Goal: Information Seeking & Learning: Learn about a topic

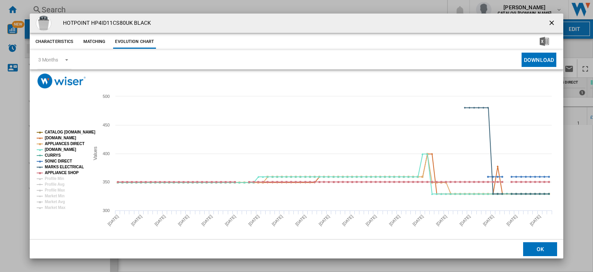
click at [548, 21] on ng-md-icon "getI18NText('BUTTONS.CLOSE_DIALOG')" at bounding box center [552, 23] width 9 height 9
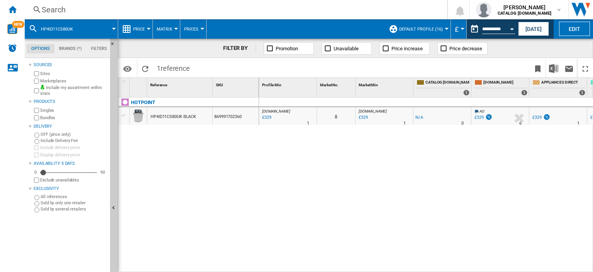
click at [51, 8] on div "Search" at bounding box center [234, 9] width 385 height 11
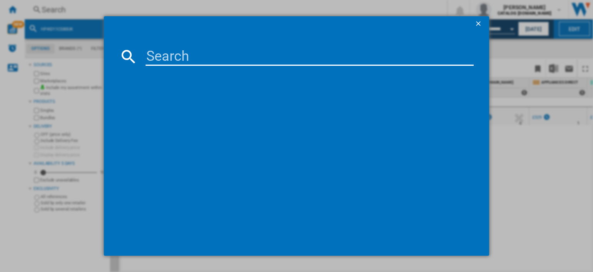
type input "WTIK94121F"
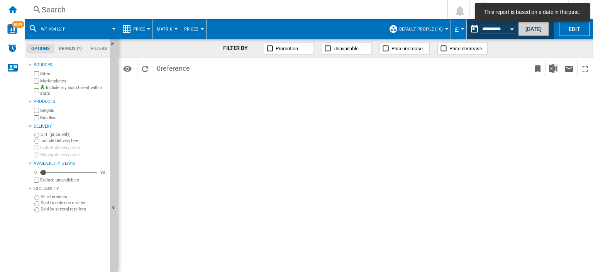
click at [531, 27] on button "Today" at bounding box center [533, 29] width 31 height 14
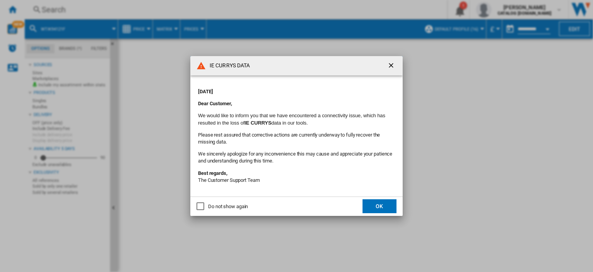
click at [377, 205] on button "OK" at bounding box center [380, 206] width 34 height 14
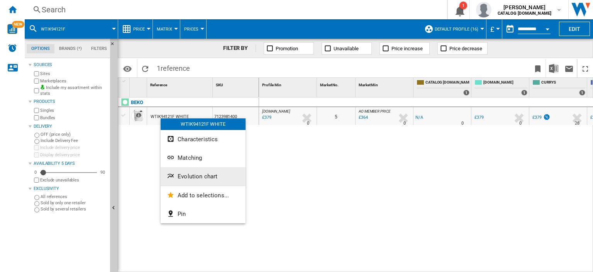
click at [190, 174] on span "Evolution chart" at bounding box center [198, 176] width 40 height 7
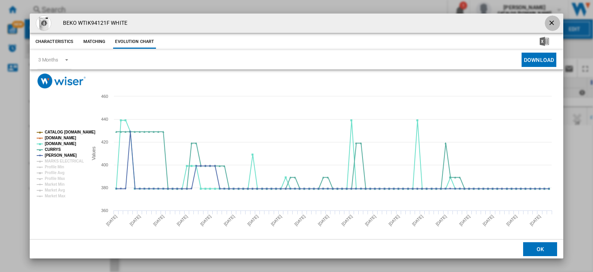
click at [550, 22] on ng-md-icon "getI18NText('BUTTONS.CLOSE_DIALOG')" at bounding box center [552, 23] width 9 height 9
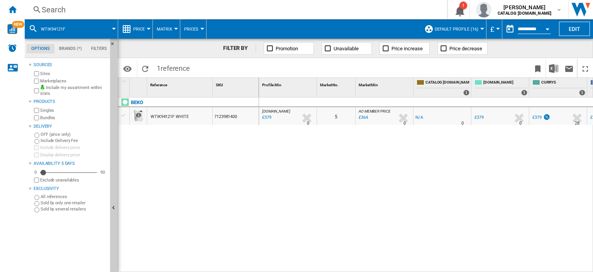
click at [49, 10] on div "Search" at bounding box center [234, 9] width 385 height 11
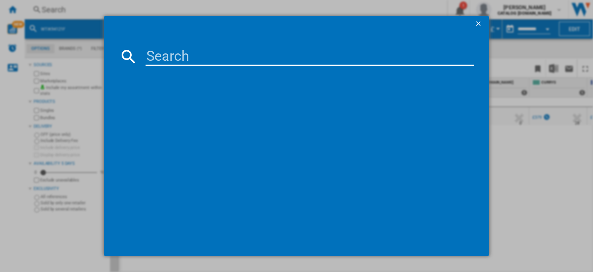
paste input "WTIK94121F"
type input "WTIK94121F"
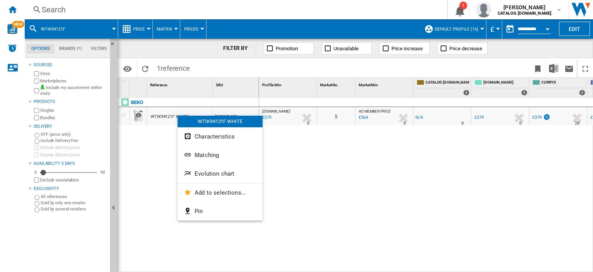
drag, startPoint x: 165, startPoint y: 115, endPoint x: 161, endPoint y: 125, distance: 10.8
click at [159, 131] on div at bounding box center [296, 136] width 593 height 272
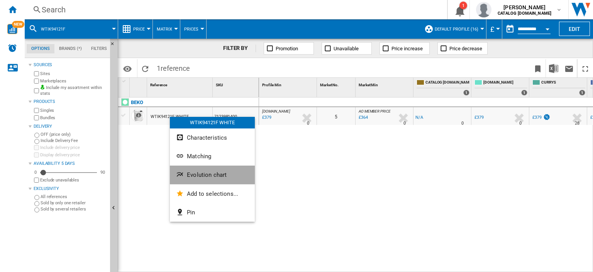
click at [207, 173] on span "Evolution chart" at bounding box center [207, 174] width 40 height 7
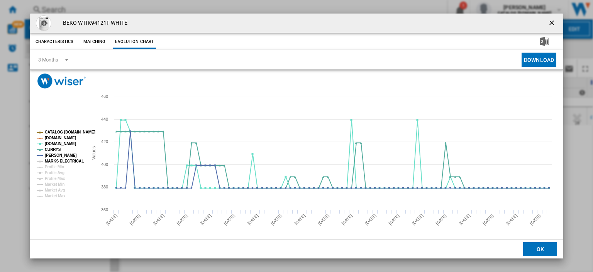
click at [66, 160] on tspan "MARKS ELECTRICAL" at bounding box center [64, 161] width 39 height 4
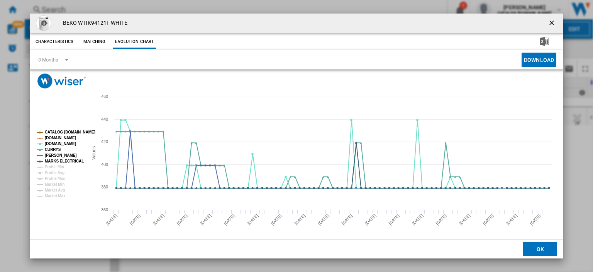
click at [549, 21] on ng-md-icon "getI18NText('BUTTONS.CLOSE_DIALOG')" at bounding box center [552, 23] width 9 height 9
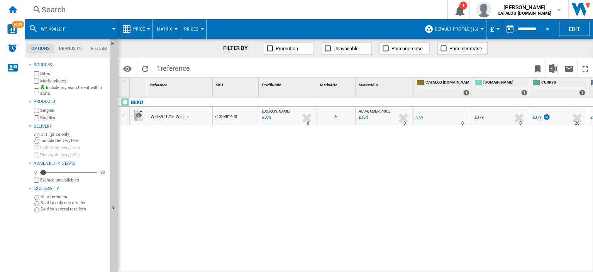
click at [264, 117] on div "£379" at bounding box center [266, 118] width 10 height 8
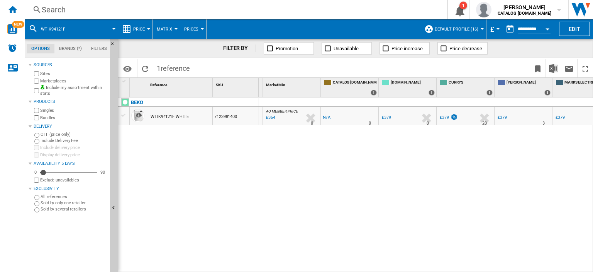
scroll to position [0, 110]
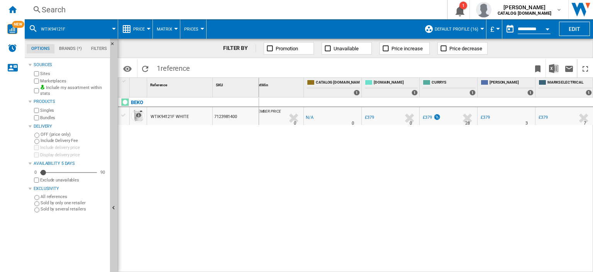
click at [427, 117] on div "£379" at bounding box center [427, 117] width 9 height 5
click at [484, 117] on div "£379" at bounding box center [485, 117] width 9 height 5
click at [543, 117] on div "£379" at bounding box center [543, 117] width 9 height 5
click at [54, 6] on div "Search" at bounding box center [234, 9] width 385 height 11
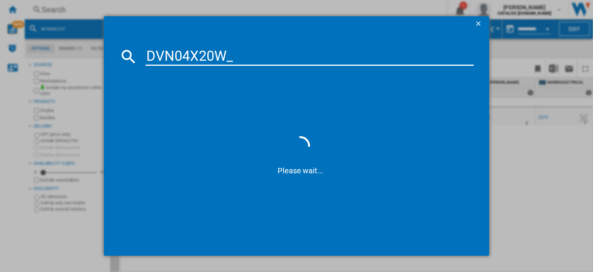
type input "DVN04X20W"
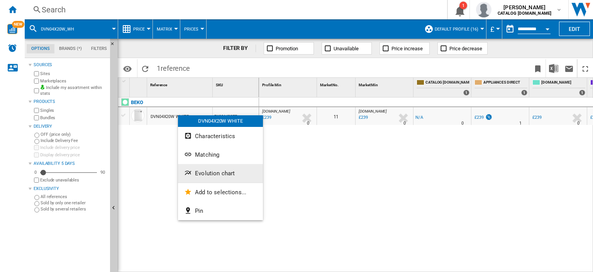
click at [205, 175] on span "Evolution chart" at bounding box center [215, 173] width 40 height 7
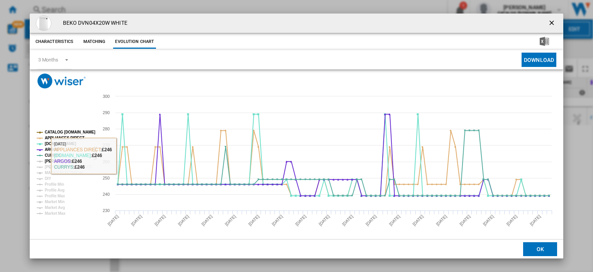
drag, startPoint x: 60, startPoint y: 160, endPoint x: 56, endPoint y: 169, distance: 9.3
click at [60, 161] on tspan "[PERSON_NAME]" at bounding box center [61, 161] width 32 height 4
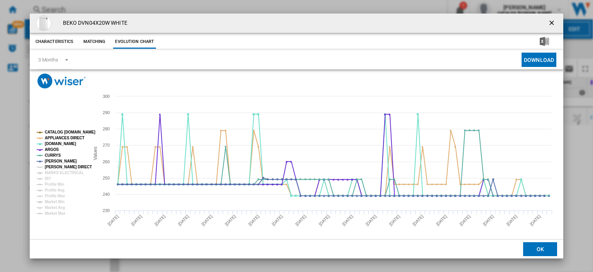
click at [55, 167] on tspan "[PERSON_NAME] DIRECT" at bounding box center [68, 167] width 47 height 4
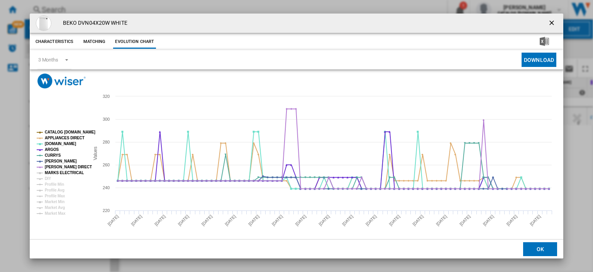
click at [54, 172] on tspan "MARKS ELECTRICAL" at bounding box center [64, 172] width 39 height 4
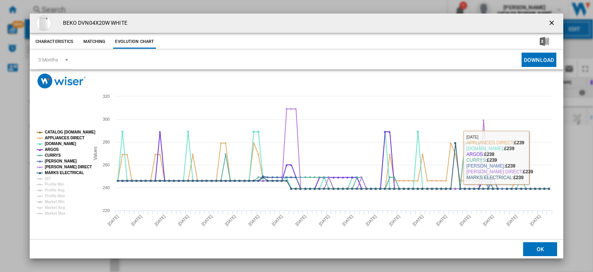
drag, startPoint x: 549, startPoint y: 23, endPoint x: 351, endPoint y: 3, distance: 199.2
click at [549, 23] on ng-md-icon "getI18NText('BUTTONS.CLOSE_DIALOG')" at bounding box center [552, 23] width 9 height 9
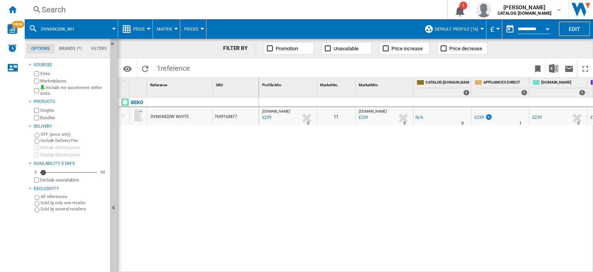
click at [50, 9] on div "Search" at bounding box center [234, 9] width 385 height 11
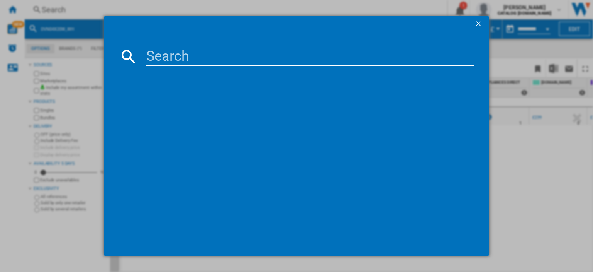
paste input "BFFD4577_WH"
type input "BFFD4577"
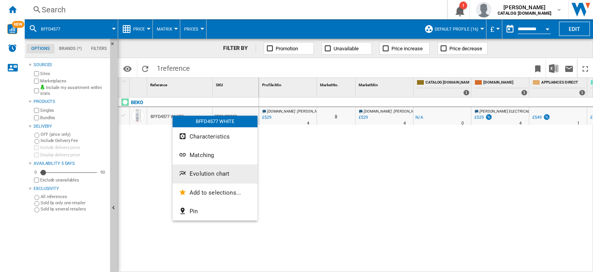
click at [209, 173] on span "Evolution chart" at bounding box center [210, 173] width 40 height 7
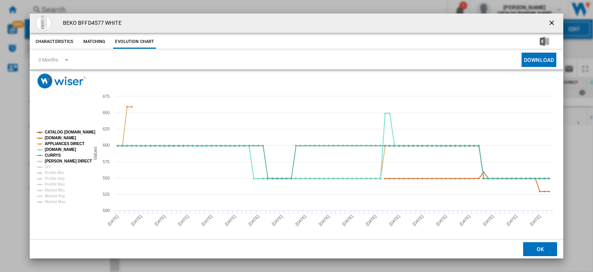
click at [53, 160] on tspan "[PERSON_NAME] DIRECT" at bounding box center [68, 161] width 47 height 4
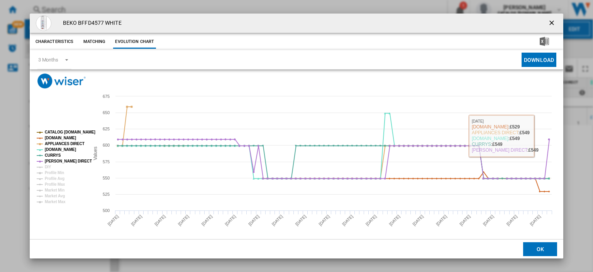
click at [548, 23] on ng-md-icon "getI18NText('BUTTONS.CLOSE_DIALOG')" at bounding box center [552, 23] width 9 height 9
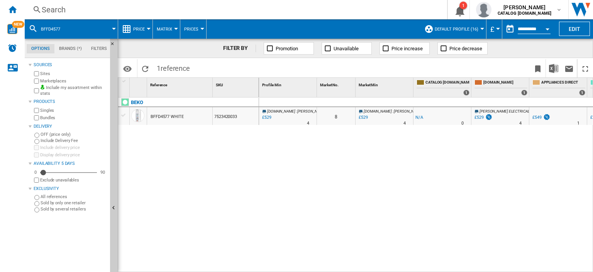
click at [365, 116] on div "£529" at bounding box center [363, 118] width 10 height 8
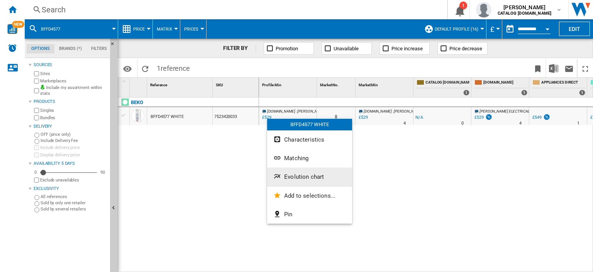
click at [288, 177] on span "Evolution chart" at bounding box center [304, 176] width 40 height 7
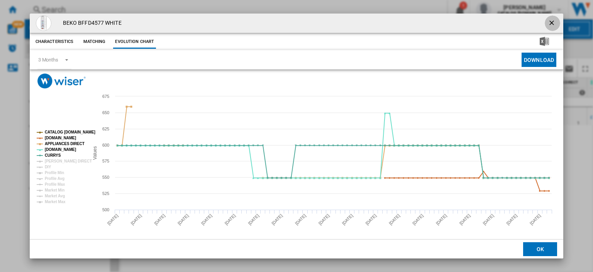
click at [548, 21] on ng-md-icon "getI18NText('BUTTONS.CLOSE_DIALOG')" at bounding box center [552, 23] width 9 height 9
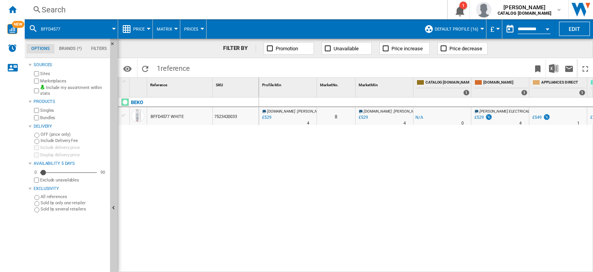
click at [50, 7] on div "Search" at bounding box center [234, 9] width 385 height 11
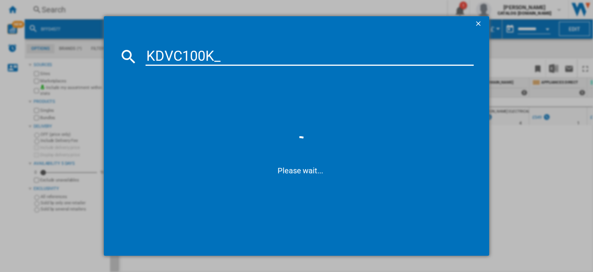
type input "KDVC100K"
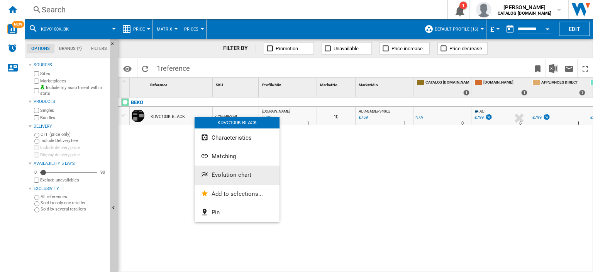
click at [224, 174] on span "Evolution chart" at bounding box center [232, 174] width 40 height 7
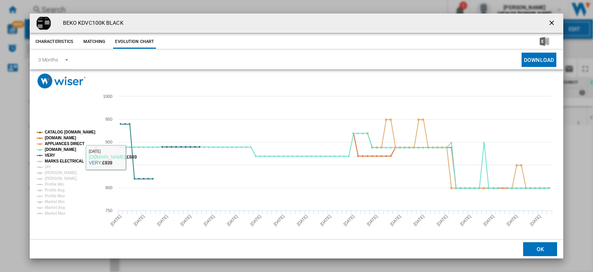
click at [54, 160] on tspan "MARKS ELECTRICAL" at bounding box center [64, 161] width 39 height 4
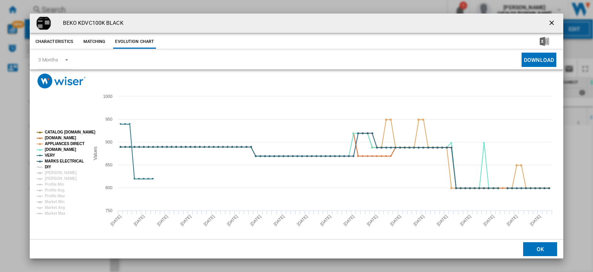
click at [47, 166] on tspan "DIY" at bounding box center [48, 167] width 7 height 4
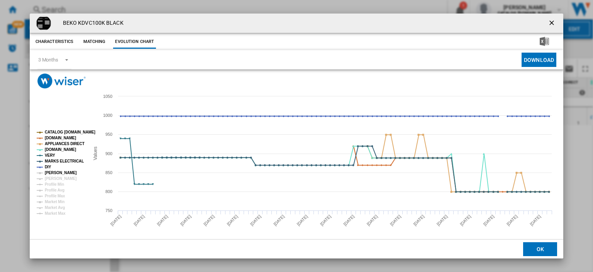
click at [49, 173] on tspan "[PERSON_NAME]" at bounding box center [61, 172] width 32 height 4
click at [49, 176] on tspan "[PERSON_NAME]" at bounding box center [61, 178] width 32 height 4
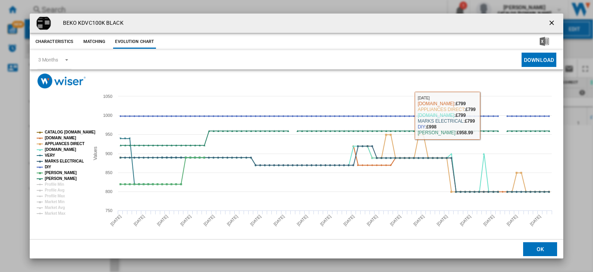
click at [550, 23] on ng-md-icon "getI18NText('BUTTONS.CLOSE_DIALOG')" at bounding box center [552, 23] width 9 height 9
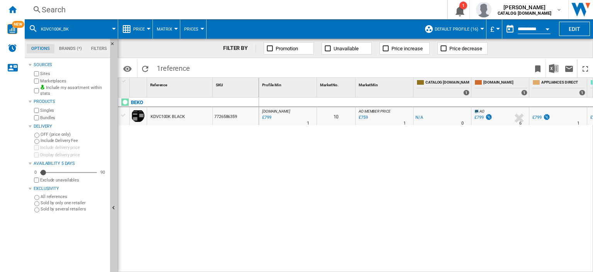
click at [56, 10] on div "Search" at bounding box center [234, 9] width 385 height 11
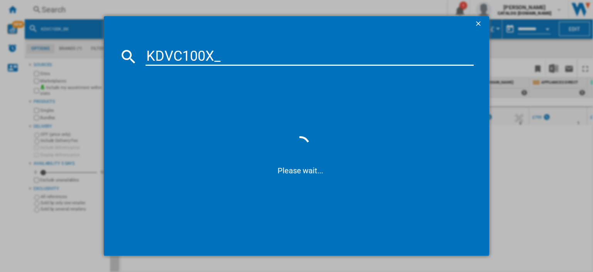
type input "KDVC100X"
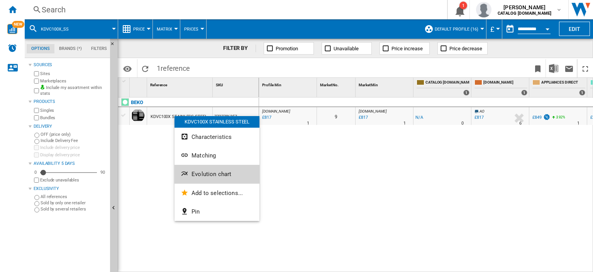
click at [212, 173] on span "Evolution chart" at bounding box center [212, 173] width 40 height 7
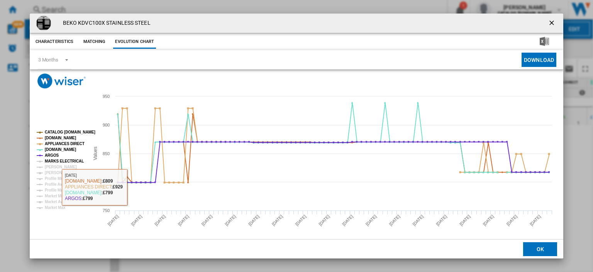
click at [68, 160] on tspan "MARKS ELECTRICAL" at bounding box center [64, 161] width 39 height 4
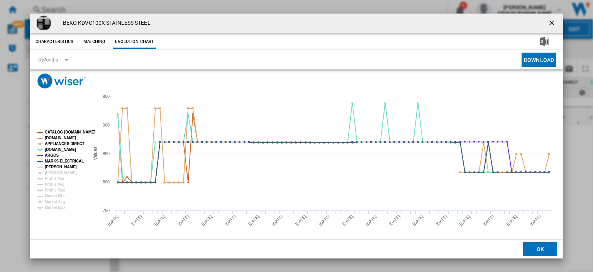
click at [51, 166] on tspan "[PERSON_NAME]" at bounding box center [61, 167] width 32 height 4
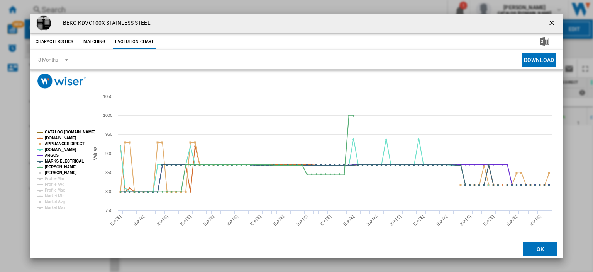
click at [51, 172] on tspan "[PERSON_NAME]" at bounding box center [61, 172] width 32 height 4
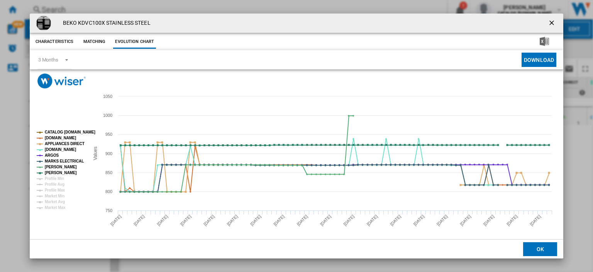
click at [550, 24] on ng-md-icon "getI18NText('BUTTONS.CLOSE_DIALOG')" at bounding box center [552, 23] width 9 height 9
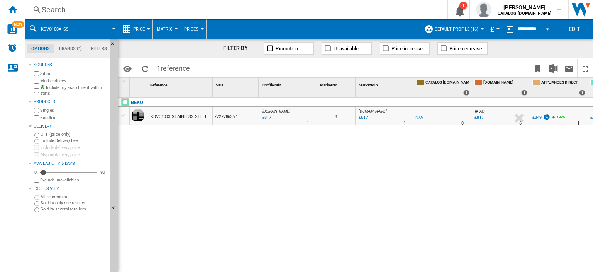
click at [50, 8] on div "Search" at bounding box center [234, 9] width 385 height 11
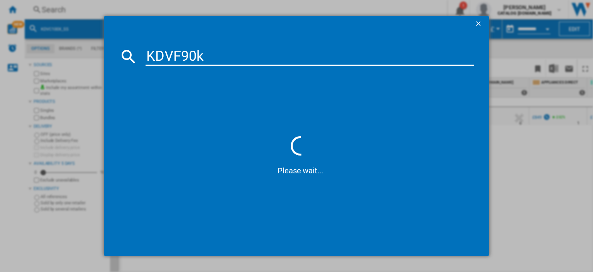
type input "KDVF90k"
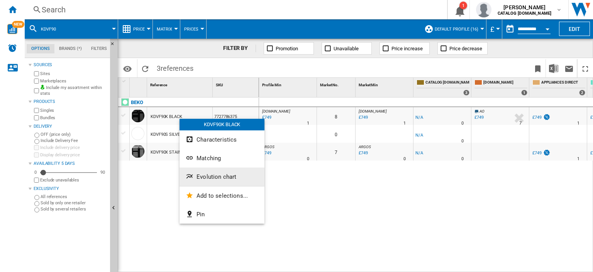
click at [211, 177] on span "Evolution chart" at bounding box center [217, 176] width 40 height 7
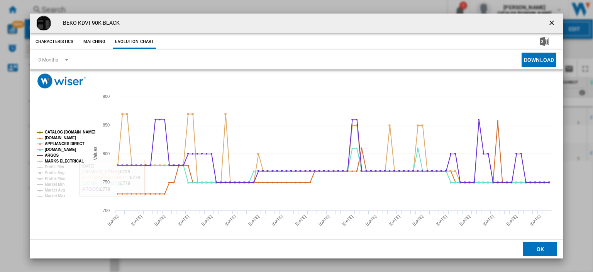
click at [48, 160] on tspan "MARKS ELECTRICAL" at bounding box center [64, 161] width 39 height 4
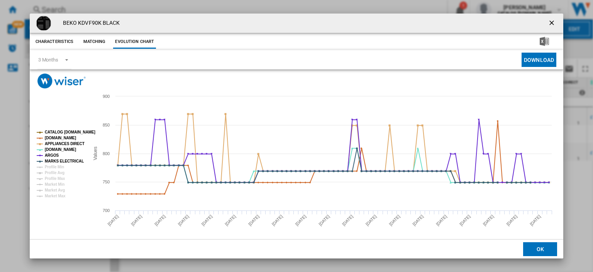
click at [548, 22] on ng-md-icon "getI18NText('BUTTONS.CLOSE_DIALOG')" at bounding box center [552, 23] width 9 height 9
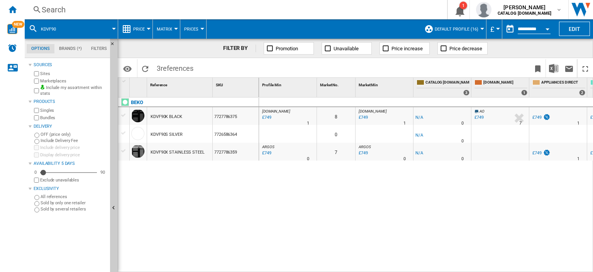
click at [49, 11] on div "Search" at bounding box center [234, 9] width 385 height 11
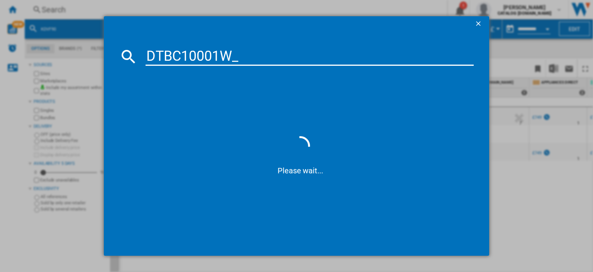
type input "DTBC10001W"
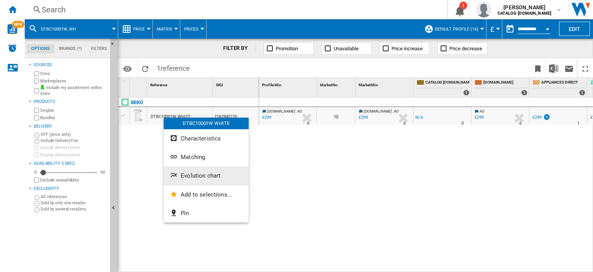
click at [198, 176] on span "Evolution chart" at bounding box center [201, 175] width 40 height 7
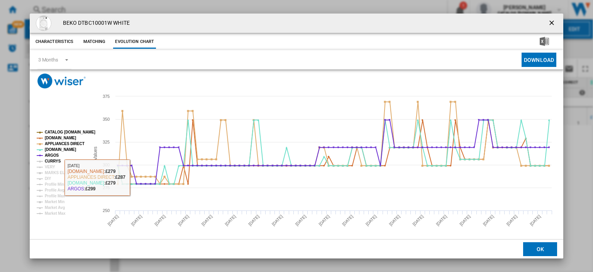
click at [48, 161] on tspan "CURRYS" at bounding box center [53, 161] width 16 height 4
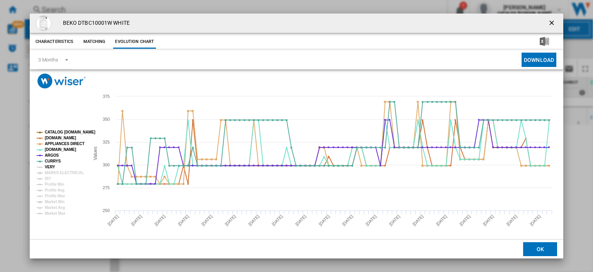
click at [49, 166] on tspan "VERY" at bounding box center [50, 167] width 10 height 4
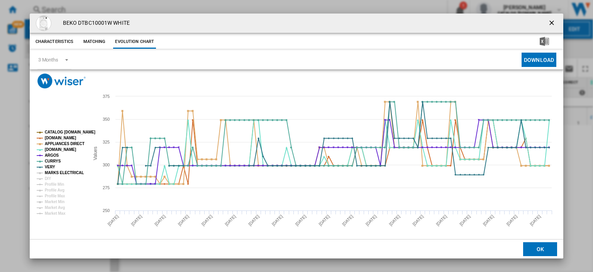
click at [49, 171] on tspan "MARKS ELECTRICAL" at bounding box center [64, 172] width 39 height 4
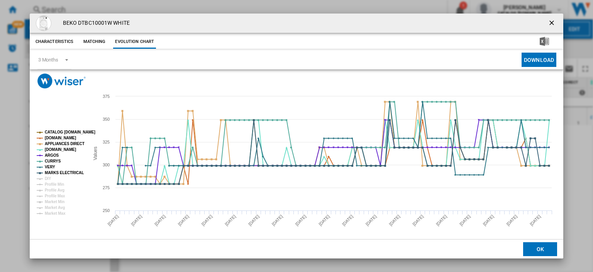
click at [549, 23] on ng-md-icon "getI18NText('BUTTONS.CLOSE_DIALOG')" at bounding box center [552, 23] width 9 height 9
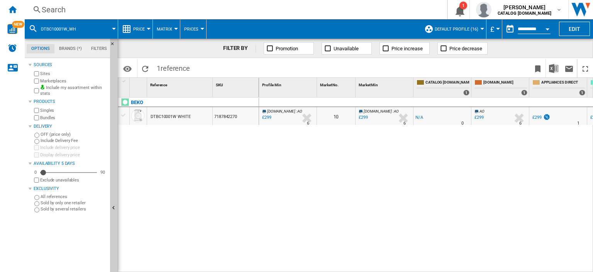
click at [52, 9] on div "Search" at bounding box center [234, 9] width 385 height 11
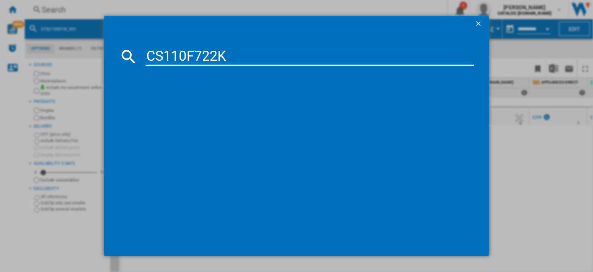
type input "CS110F722K"
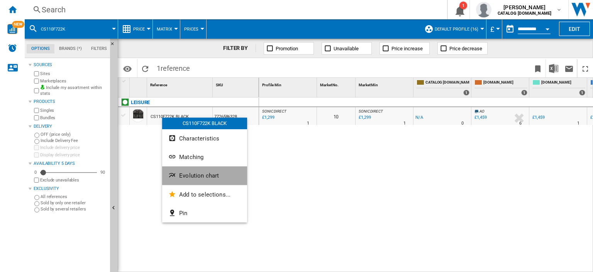
click at [207, 174] on span "Evolution chart" at bounding box center [199, 175] width 40 height 7
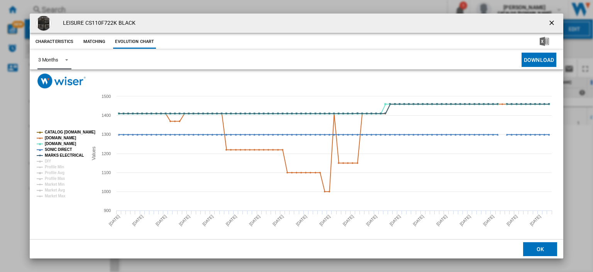
click at [48, 59] on div "3 Months" at bounding box center [48, 60] width 20 height 6
click at [48, 80] on div "6 Months" at bounding box center [48, 78] width 20 height 7
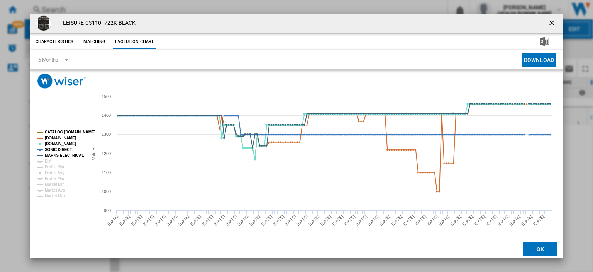
click at [548, 22] on ng-md-icon "getI18NText('BUTTONS.CLOSE_DIALOG')" at bounding box center [552, 23] width 9 height 9
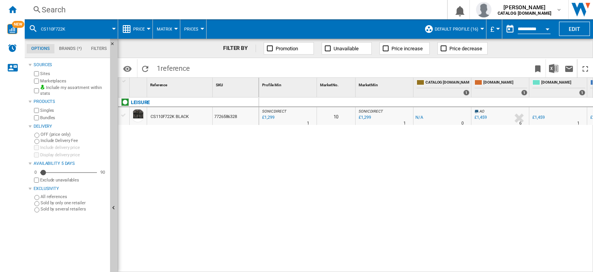
click at [54, 10] on div "Search" at bounding box center [234, 9] width 385 height 11
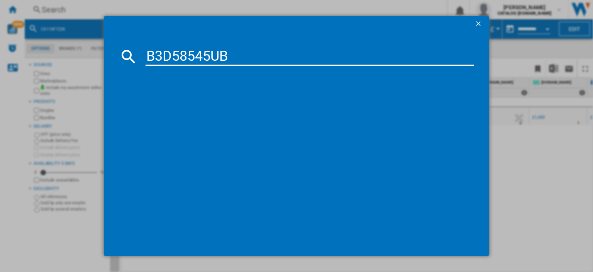
type input "B3D58545UB"
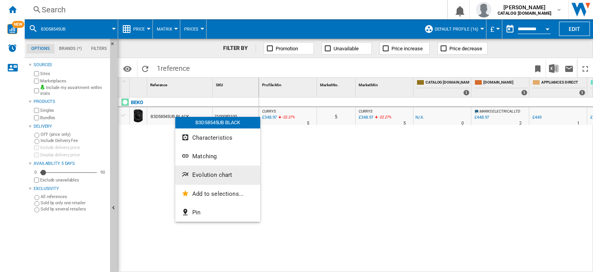
click at [204, 174] on span "Evolution chart" at bounding box center [212, 174] width 40 height 7
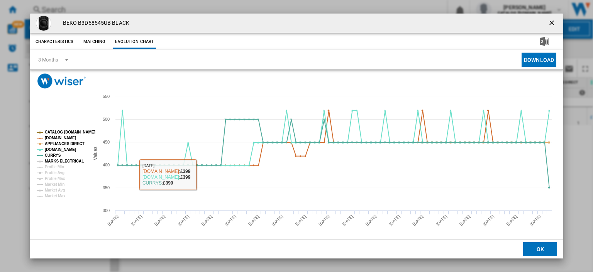
drag, startPoint x: 64, startPoint y: 161, endPoint x: 76, endPoint y: 165, distance: 12.5
click at [64, 161] on tspan "MARKS ELECTRICAL" at bounding box center [64, 161] width 39 height 4
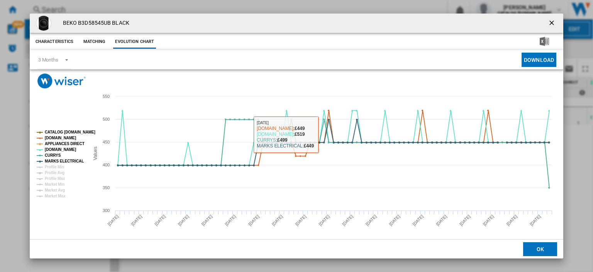
click at [548, 21] on ng-md-icon "getI18NText('BUTTONS.CLOSE_DIALOG')" at bounding box center [552, 23] width 9 height 9
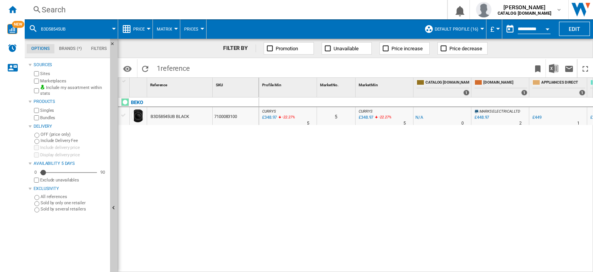
click at [49, 10] on div "Search" at bounding box center [234, 9] width 385 height 11
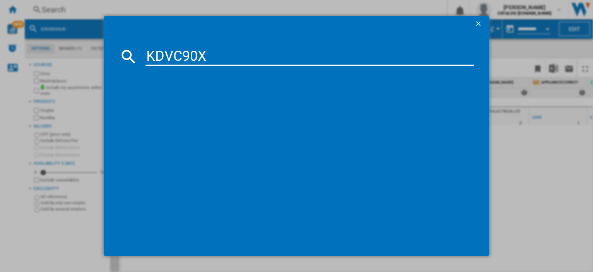
type input "KDVC90X"
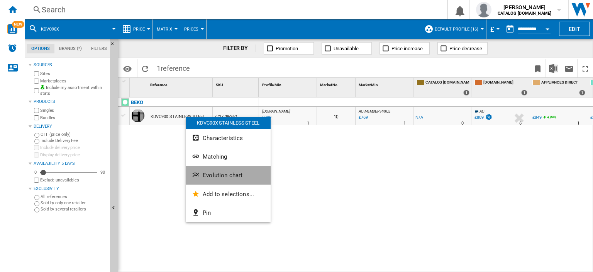
click at [211, 176] on span "Evolution chart" at bounding box center [223, 175] width 40 height 7
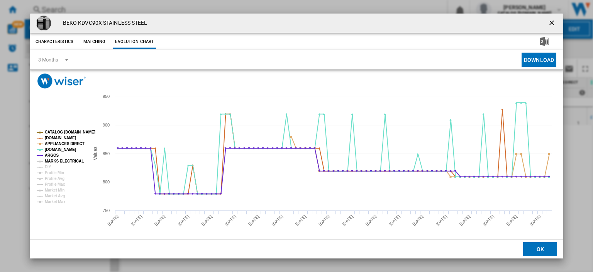
click at [52, 159] on tspan "MARKS ELECTRICAL" at bounding box center [64, 161] width 39 height 4
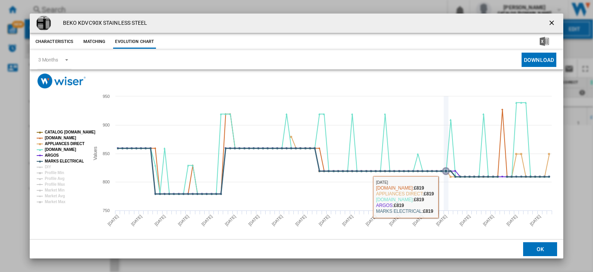
click at [446, 196] on icon "Product popup" at bounding box center [446, 153] width 0 height 114
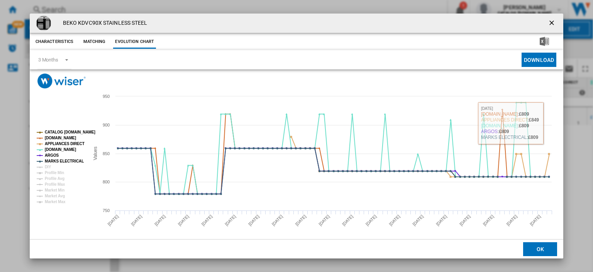
click at [549, 23] on ng-md-icon "getI18NText('BUTTONS.CLOSE_DIALOG')" at bounding box center [552, 23] width 9 height 9
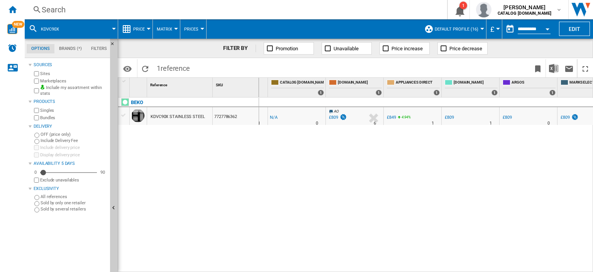
scroll to position [0, 148]
click at [505, 115] on div "£809" at bounding box center [505, 117] width 9 height 5
